Goal: Information Seeking & Learning: Learn about a topic

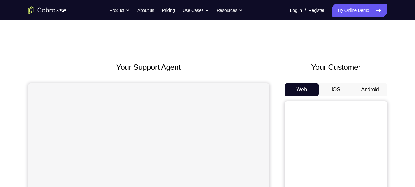
click at [368, 91] on button "Android" at bounding box center [370, 89] width 34 height 13
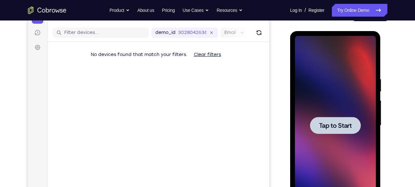
click at [334, 121] on div at bounding box center [335, 125] width 51 height 17
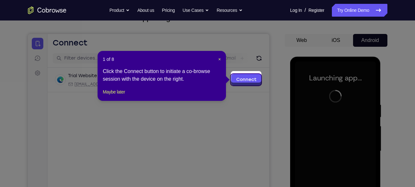
scroll to position [49, 0]
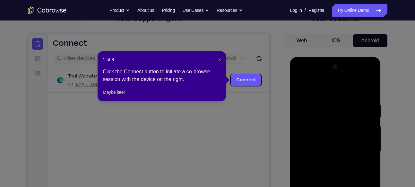
drag, startPoint x: 220, startPoint y: 60, endPoint x: 216, endPoint y: 38, distance: 22.5
click at [220, 60] on span "×" at bounding box center [219, 59] width 3 height 5
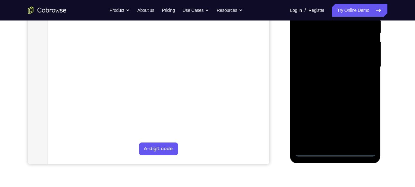
scroll to position [134, 0]
click at [338, 152] on div at bounding box center [335, 67] width 81 height 180
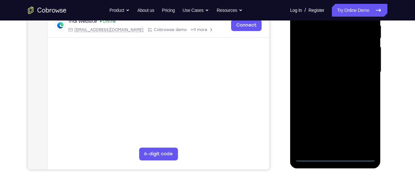
scroll to position [110, 0]
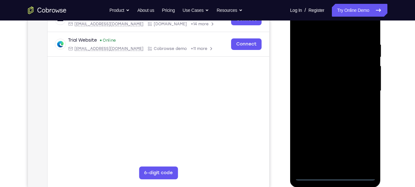
click at [363, 146] on div at bounding box center [335, 91] width 81 height 180
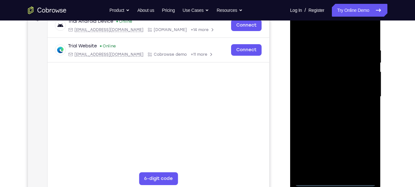
scroll to position [89, 0]
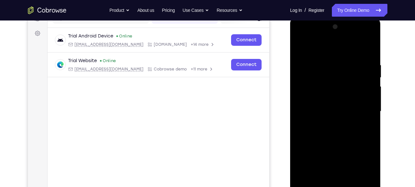
click at [315, 37] on div at bounding box center [335, 112] width 81 height 180
click at [362, 110] on div at bounding box center [335, 112] width 81 height 180
click at [326, 124] on div at bounding box center [335, 112] width 81 height 180
click at [328, 104] on div at bounding box center [335, 112] width 81 height 180
click at [318, 98] on div at bounding box center [335, 112] width 81 height 180
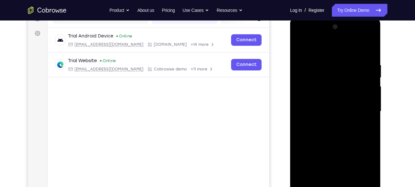
click at [316, 113] on div at bounding box center [335, 112] width 81 height 180
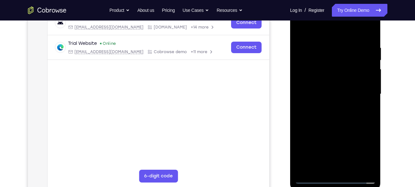
scroll to position [107, 0]
click at [316, 116] on div at bounding box center [335, 94] width 81 height 180
drag, startPoint x: 320, startPoint y: 33, endPoint x: 316, endPoint y: 5, distance: 28.8
click at [316, 5] on div at bounding box center [335, 94] width 81 height 180
click at [369, 38] on div at bounding box center [335, 94] width 81 height 180
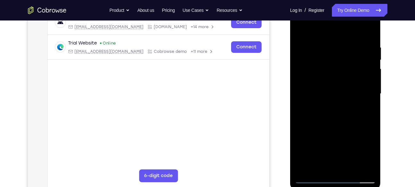
click at [325, 45] on div at bounding box center [335, 94] width 81 height 180
click at [369, 62] on div at bounding box center [335, 94] width 81 height 180
click at [301, 63] on div at bounding box center [335, 94] width 81 height 180
click at [369, 71] on div at bounding box center [335, 94] width 81 height 180
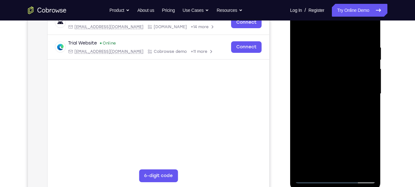
click at [369, 71] on div at bounding box center [335, 94] width 81 height 180
click at [365, 71] on div at bounding box center [335, 94] width 81 height 180
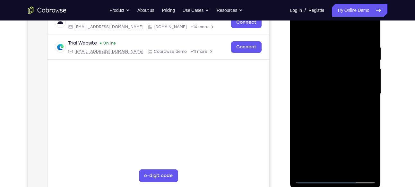
click at [365, 71] on div at bounding box center [335, 94] width 81 height 180
drag, startPoint x: 365, startPoint y: 71, endPoint x: 324, endPoint y: 68, distance: 41.8
click at [324, 68] on div at bounding box center [335, 94] width 81 height 180
drag, startPoint x: 310, startPoint y: 71, endPoint x: 351, endPoint y: 70, distance: 41.4
click at [351, 70] on div at bounding box center [335, 94] width 81 height 180
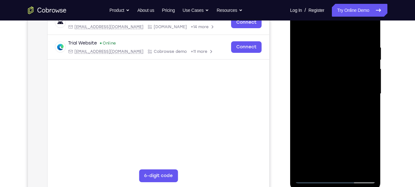
click at [364, 72] on div at bounding box center [335, 94] width 81 height 180
click at [302, 68] on div at bounding box center [335, 94] width 81 height 180
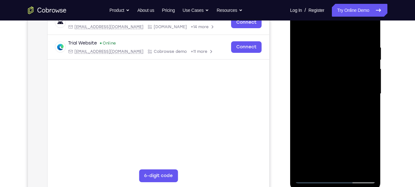
click at [302, 68] on div at bounding box center [335, 94] width 81 height 180
click at [363, 90] on div at bounding box center [335, 94] width 81 height 180
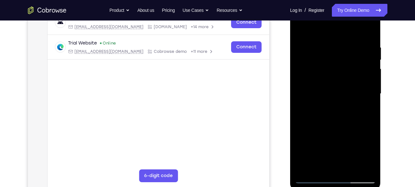
click at [301, 98] on div at bounding box center [335, 94] width 81 height 180
click at [350, 113] on div at bounding box center [335, 94] width 81 height 180
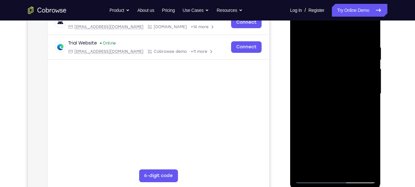
click at [356, 110] on div at bounding box center [335, 94] width 81 height 180
click at [362, 54] on div at bounding box center [335, 94] width 81 height 180
click at [371, 29] on div at bounding box center [335, 94] width 81 height 180
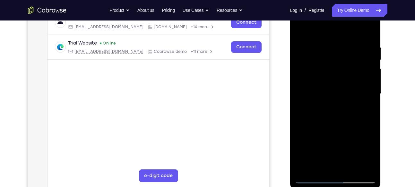
click at [321, 166] on div at bounding box center [335, 94] width 81 height 180
click at [336, 27] on div at bounding box center [335, 94] width 81 height 180
click at [307, 45] on div at bounding box center [335, 94] width 81 height 180
click at [319, 167] on div at bounding box center [335, 94] width 81 height 180
click at [316, 51] on div at bounding box center [335, 94] width 81 height 180
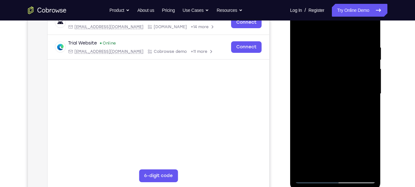
click at [369, 96] on div at bounding box center [335, 94] width 81 height 180
click at [371, 98] on div at bounding box center [335, 94] width 81 height 180
click at [372, 99] on div at bounding box center [335, 94] width 81 height 180
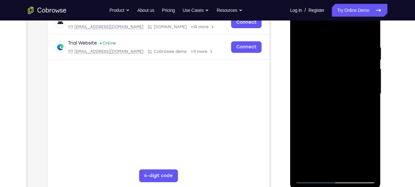
click at [371, 99] on div at bounding box center [335, 94] width 81 height 180
click at [300, 28] on div at bounding box center [335, 94] width 81 height 180
click at [333, 49] on div at bounding box center [335, 94] width 81 height 180
click at [305, 169] on div at bounding box center [335, 94] width 81 height 180
drag, startPoint x: 319, startPoint y: 73, endPoint x: 324, endPoint y: 106, distance: 33.4
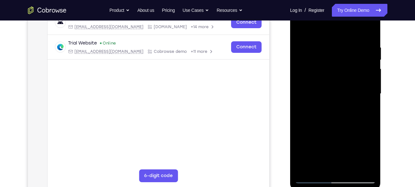
click at [324, 106] on div at bounding box center [335, 94] width 81 height 180
click at [364, 40] on div at bounding box center [335, 94] width 81 height 180
drag, startPoint x: 362, startPoint y: 54, endPoint x: 357, endPoint y: 90, distance: 37.2
click at [357, 90] on div at bounding box center [335, 94] width 81 height 180
click at [320, 40] on div at bounding box center [335, 94] width 81 height 180
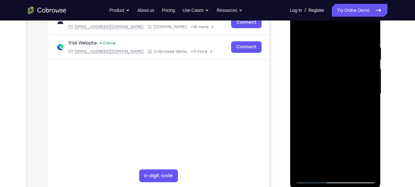
click at [367, 68] on div at bounding box center [335, 94] width 81 height 180
drag, startPoint x: 367, startPoint y: 68, endPoint x: 310, endPoint y: 77, distance: 58.0
click at [310, 77] on div at bounding box center [335, 94] width 81 height 180
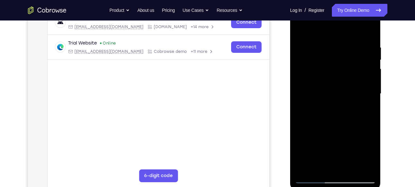
drag, startPoint x: 356, startPoint y: 69, endPoint x: 296, endPoint y: 77, distance: 59.8
click at [296, 77] on div at bounding box center [335, 94] width 81 height 180
drag, startPoint x: 363, startPoint y: 81, endPoint x: 308, endPoint y: 82, distance: 55.2
click at [309, 82] on div at bounding box center [335, 94] width 81 height 180
drag, startPoint x: 354, startPoint y: 57, endPoint x: 314, endPoint y: 61, distance: 40.2
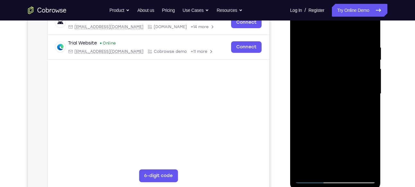
click at [314, 61] on div at bounding box center [335, 94] width 81 height 180
drag, startPoint x: 337, startPoint y: 60, endPoint x: 337, endPoint y: 120, distance: 60.0
click at [337, 120] on div at bounding box center [335, 94] width 81 height 180
drag, startPoint x: 336, startPoint y: 58, endPoint x: 336, endPoint y: 132, distance: 74.7
click at [336, 132] on div at bounding box center [335, 94] width 81 height 180
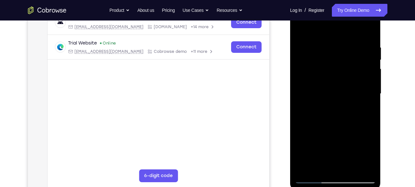
drag, startPoint x: 361, startPoint y: 46, endPoint x: 346, endPoint y: 51, distance: 15.5
click at [346, 51] on div at bounding box center [335, 94] width 81 height 180
click at [369, 118] on div at bounding box center [335, 94] width 81 height 180
click at [371, 122] on div at bounding box center [335, 94] width 81 height 180
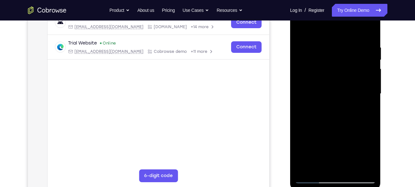
drag, startPoint x: 350, startPoint y: 136, endPoint x: 348, endPoint y: 102, distance: 33.8
click at [348, 102] on div at bounding box center [335, 94] width 81 height 180
drag, startPoint x: 332, startPoint y: 104, endPoint x: 332, endPoint y: 81, distance: 22.1
click at [332, 83] on div at bounding box center [335, 94] width 81 height 180
drag, startPoint x: 328, startPoint y: 150, endPoint x: 317, endPoint y: 108, distance: 43.3
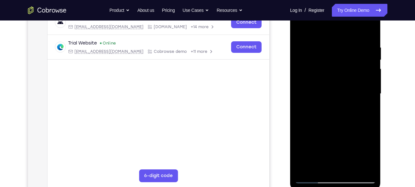
click at [317, 108] on div at bounding box center [335, 94] width 81 height 180
